Goal: Check status: Check status

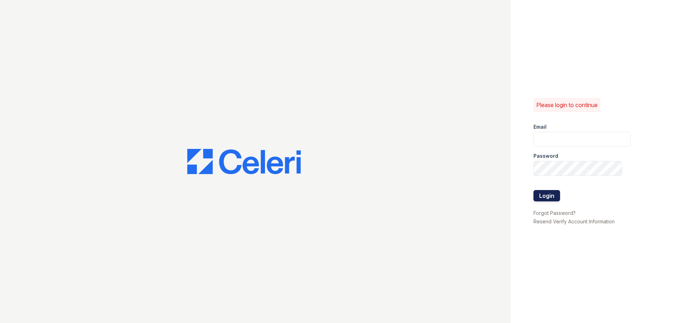
type input "[EMAIL_ADDRESS][DOMAIN_NAME]"
click at [546, 197] on button "Login" at bounding box center [546, 195] width 27 height 11
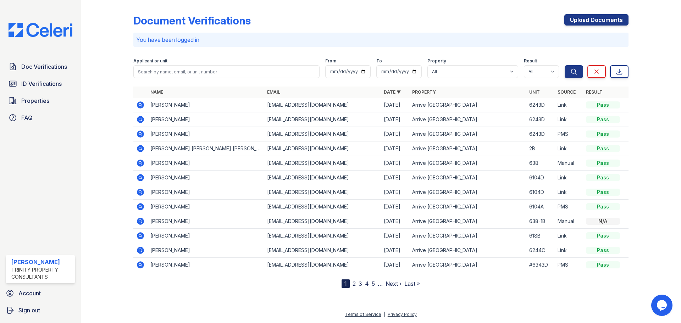
click at [143, 149] on icon at bounding box center [140, 148] width 7 height 7
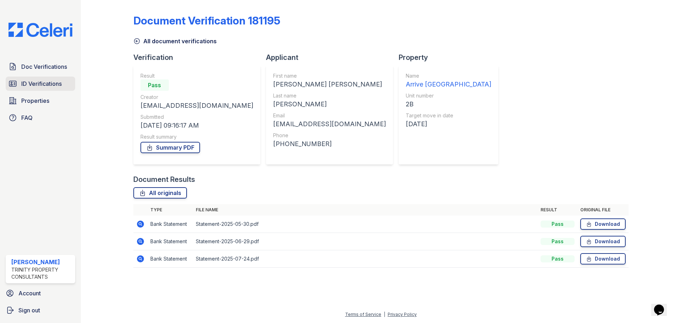
drag, startPoint x: 42, startPoint y: 89, endPoint x: 52, endPoint y: 91, distance: 9.7
click at [42, 89] on link "ID Verifications" at bounding box center [41, 84] width 70 height 14
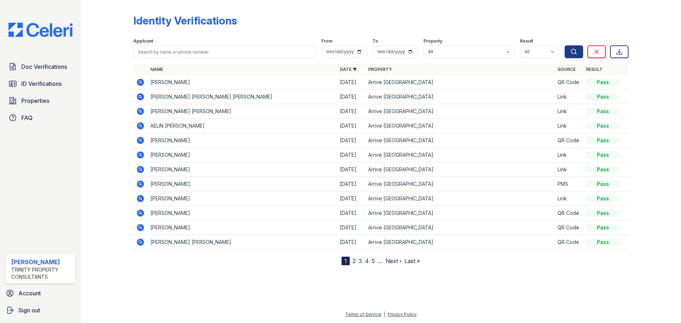
click at [141, 96] on icon at bounding box center [140, 97] width 9 height 9
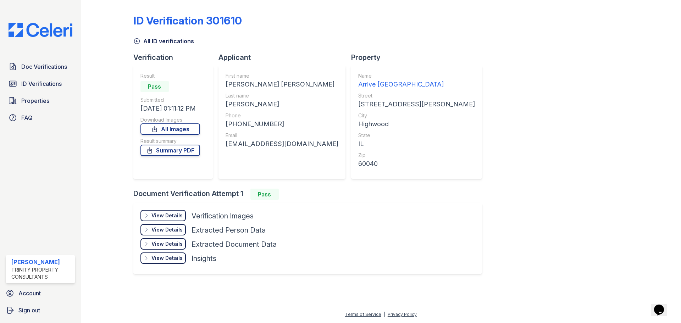
click at [176, 214] on div "View Details" at bounding box center [166, 215] width 31 height 7
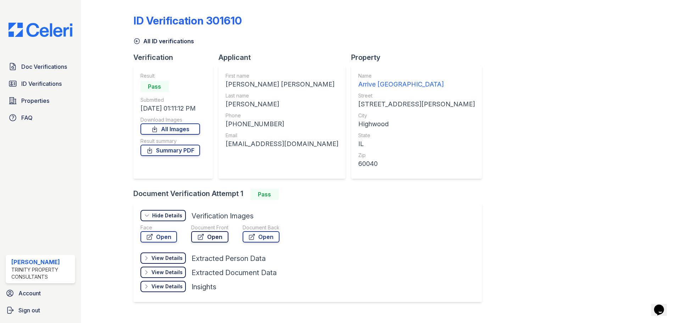
click at [208, 237] on link "Open" at bounding box center [209, 236] width 37 height 11
